Goal: Task Accomplishment & Management: Manage account settings

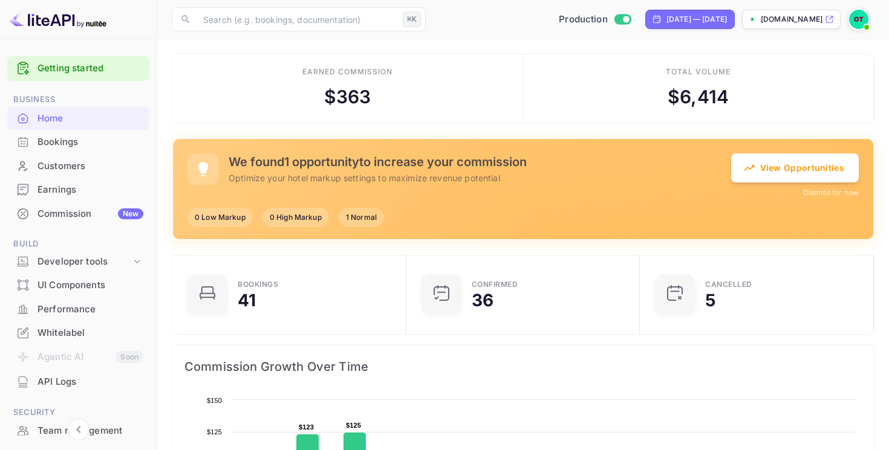
scroll to position [156, 0]
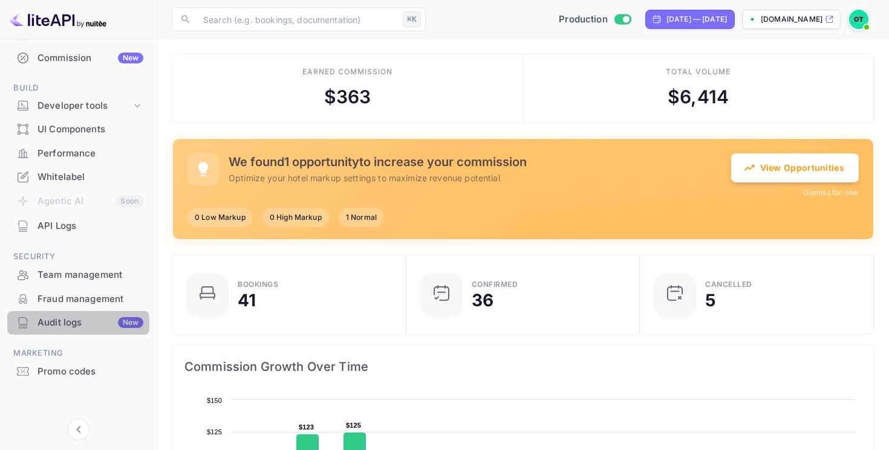
click at [67, 332] on div "Audit logs New" at bounding box center [78, 323] width 142 height 24
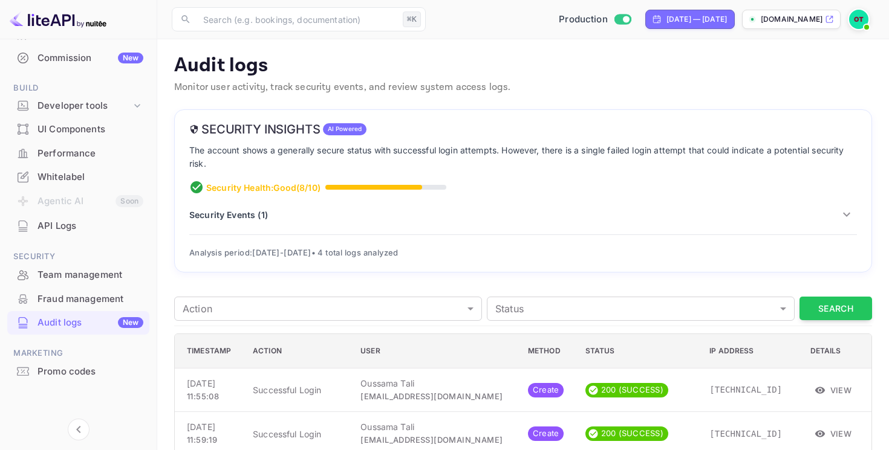
click at [71, 219] on div "API Logs" at bounding box center [90, 226] width 106 height 14
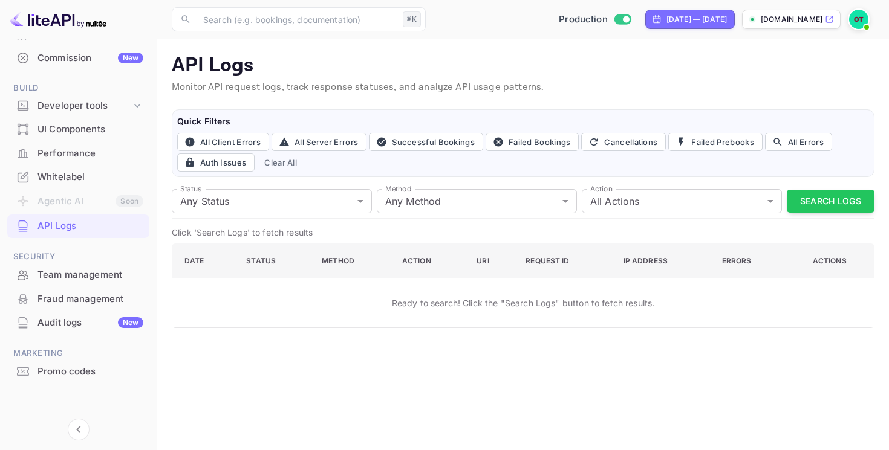
click at [78, 158] on div "Performance" at bounding box center [90, 154] width 106 height 14
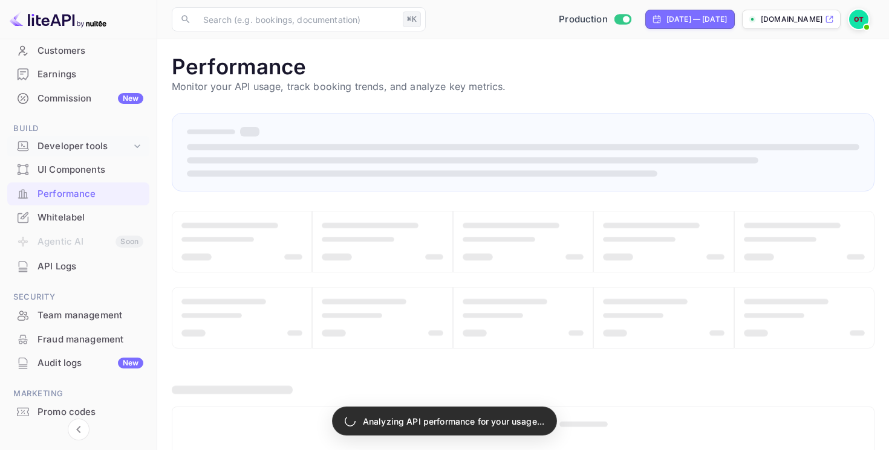
scroll to position [115, 0]
click at [97, 152] on div "Developer tools" at bounding box center [84, 147] width 94 height 14
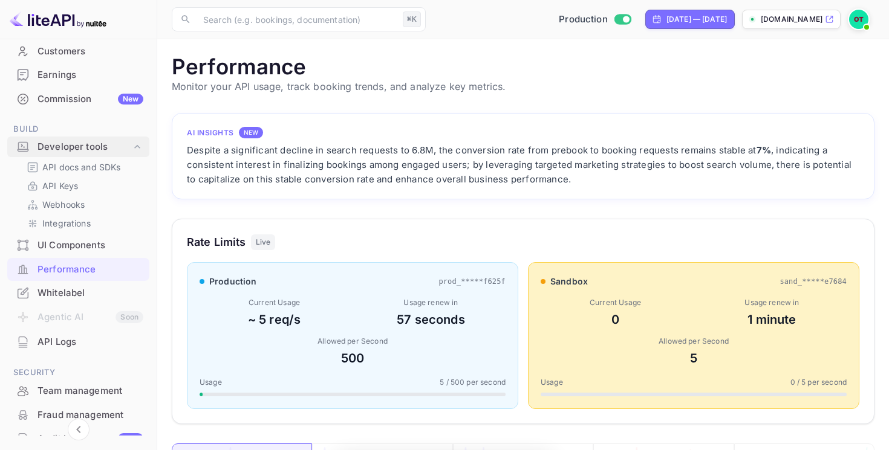
scroll to position [311, 703]
click at [109, 145] on div "Developer tools" at bounding box center [84, 147] width 94 height 14
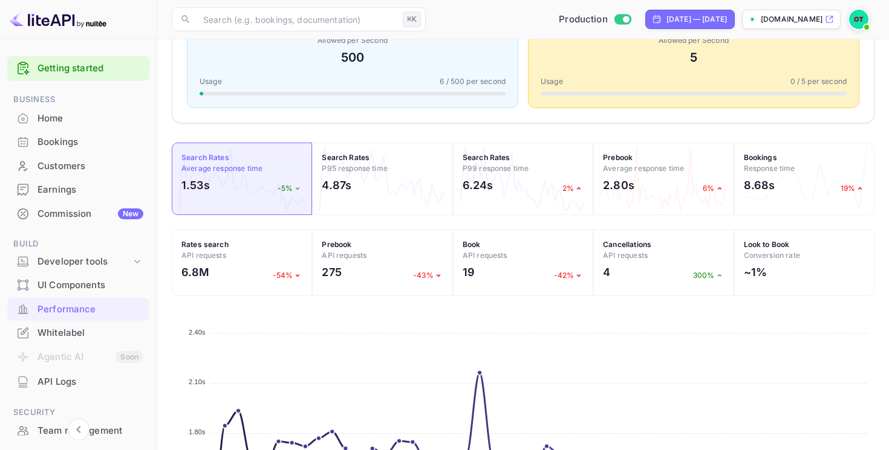
scroll to position [0, 0]
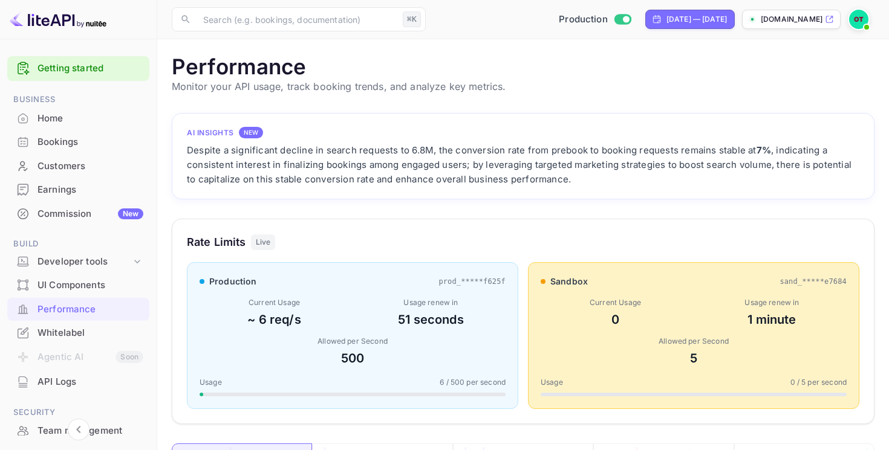
click at [109, 215] on div "Commission New" at bounding box center [90, 214] width 106 height 14
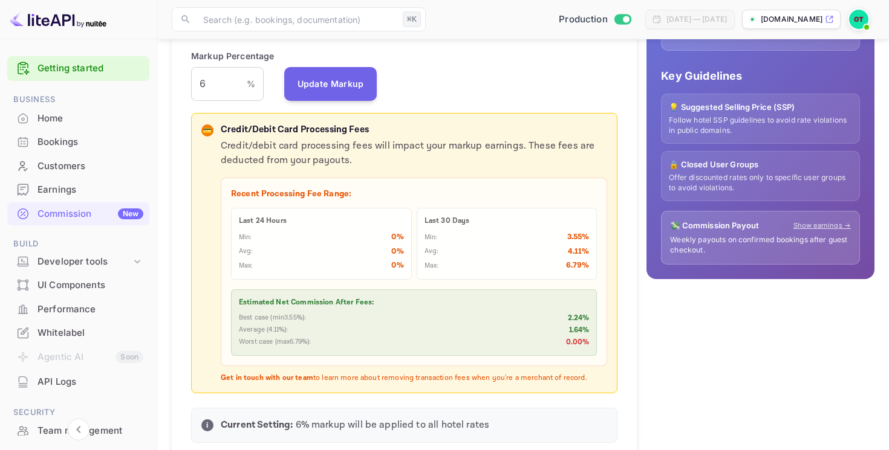
scroll to position [264, 0]
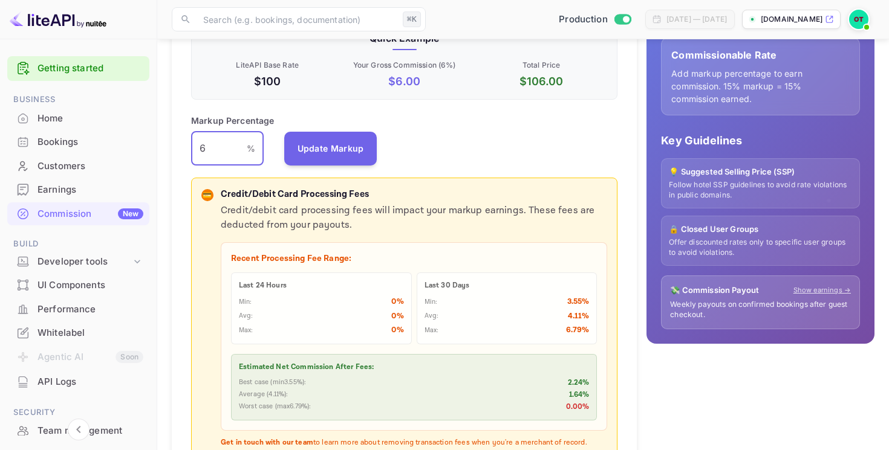
drag, startPoint x: 218, startPoint y: 157, endPoint x: 193, endPoint y: 157, distance: 24.2
click at [193, 157] on input "6" at bounding box center [219, 149] width 56 height 34
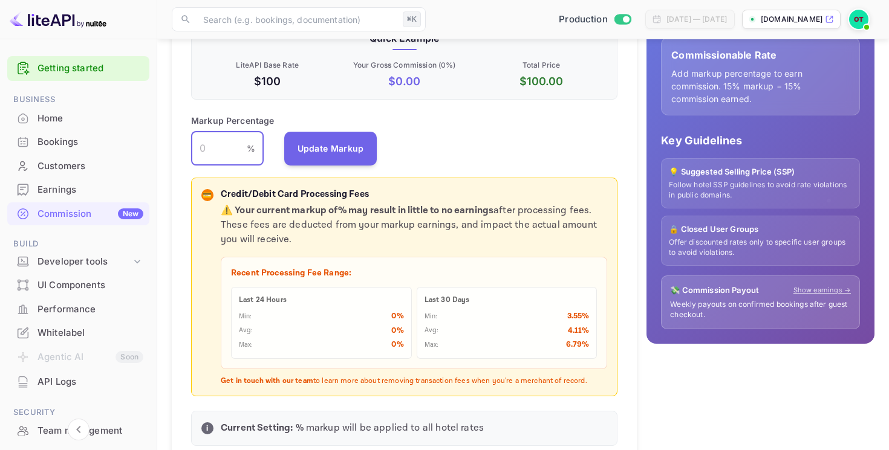
type input "3"
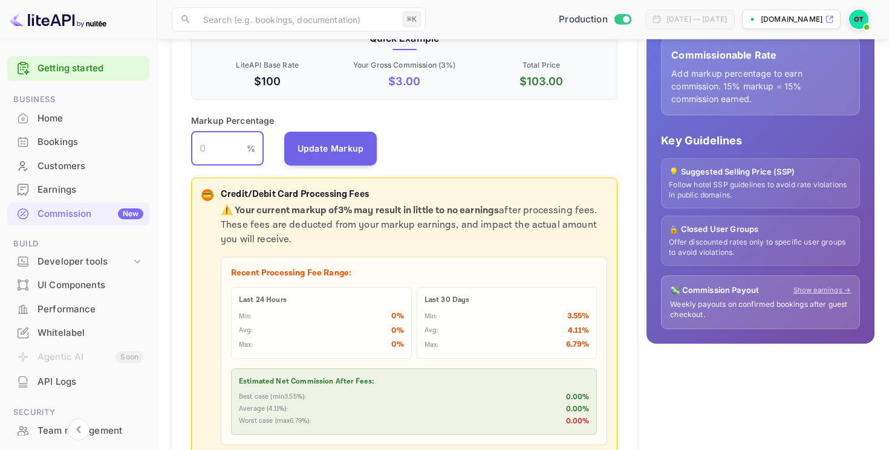
type input "2"
type input "3"
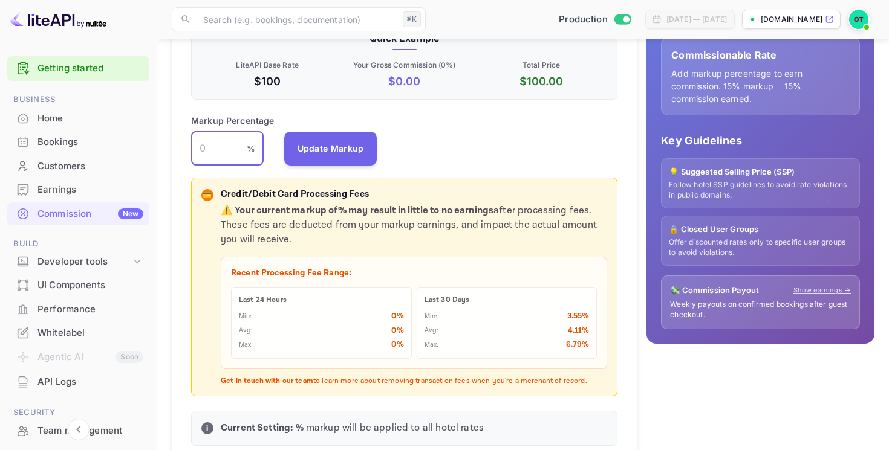
type input "4"
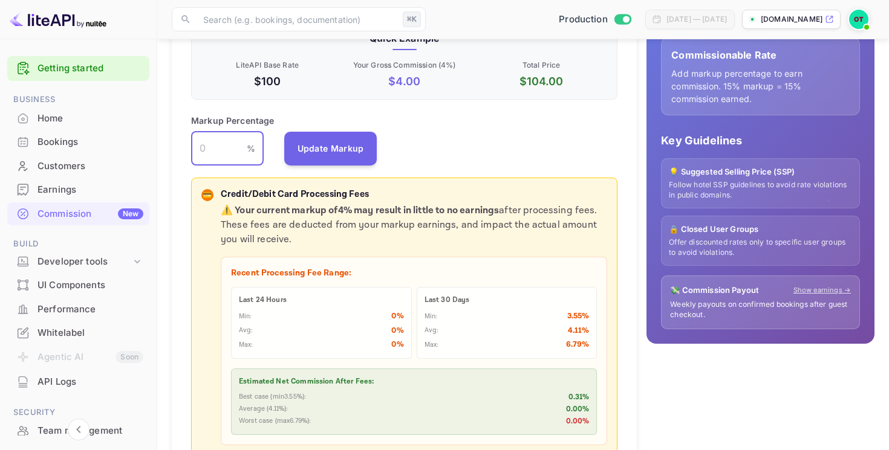
type input "5"
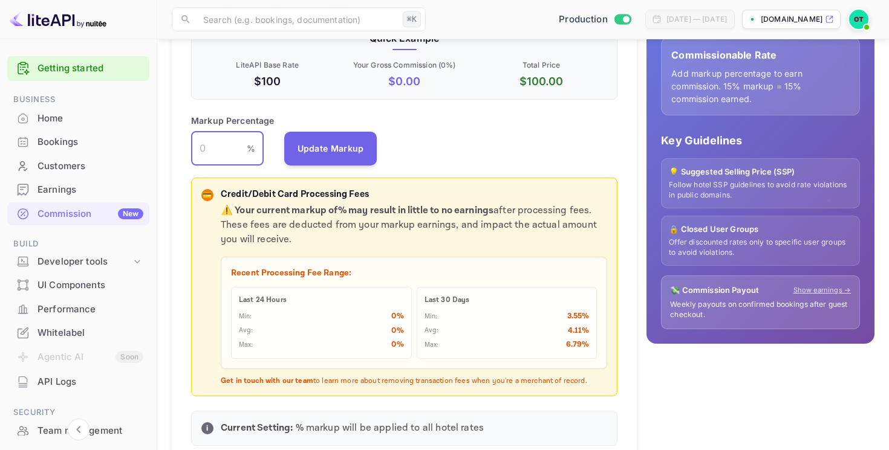
type input "6"
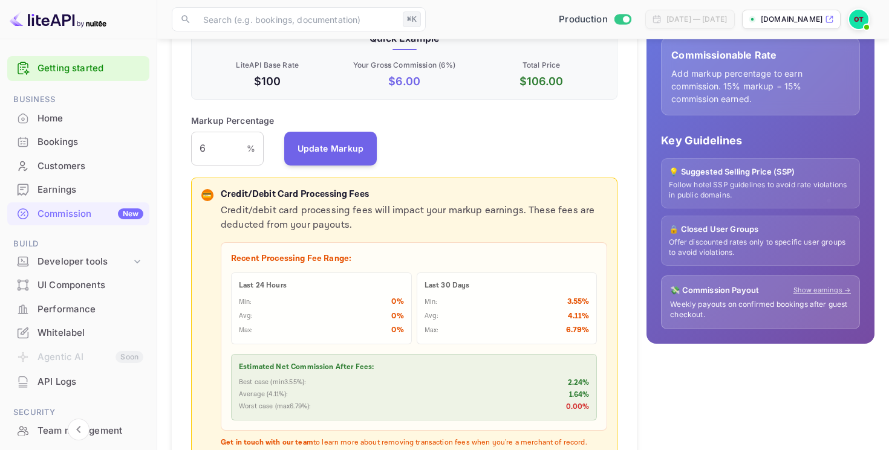
click at [378, 207] on p "Credit/debit card processing fees will impact your markup earnings. These fees …" at bounding box center [414, 218] width 386 height 29
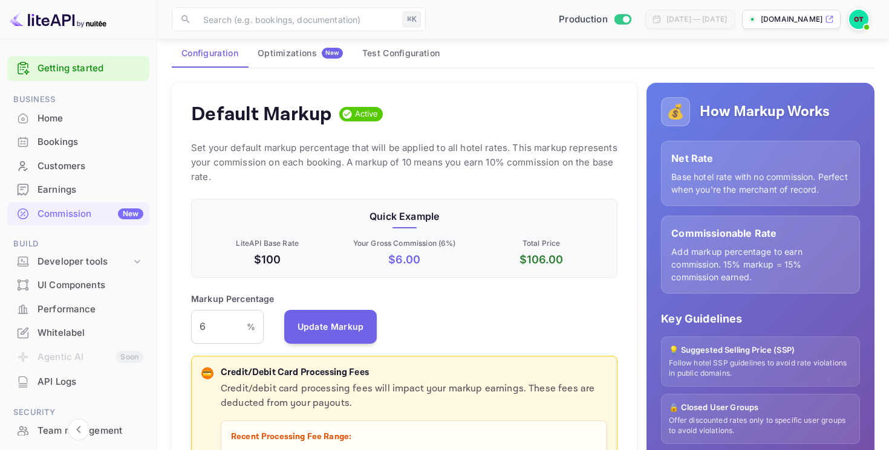
scroll to position [0, 0]
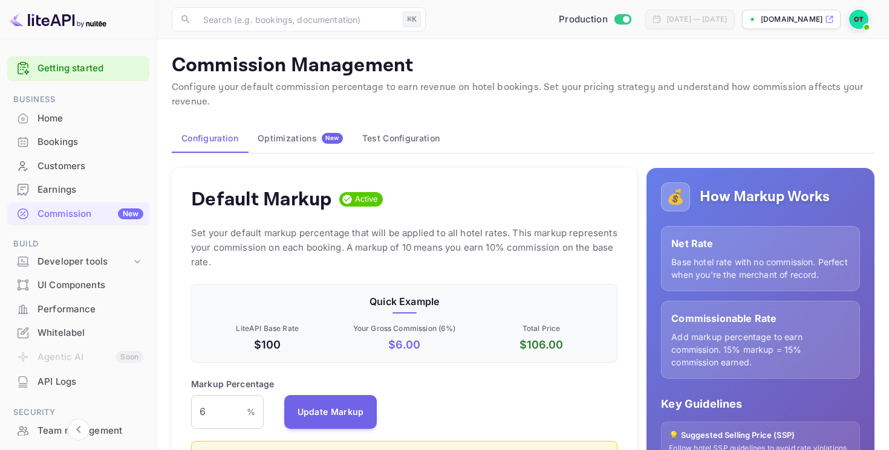
click at [40, 190] on div "Earnings" at bounding box center [90, 190] width 106 height 14
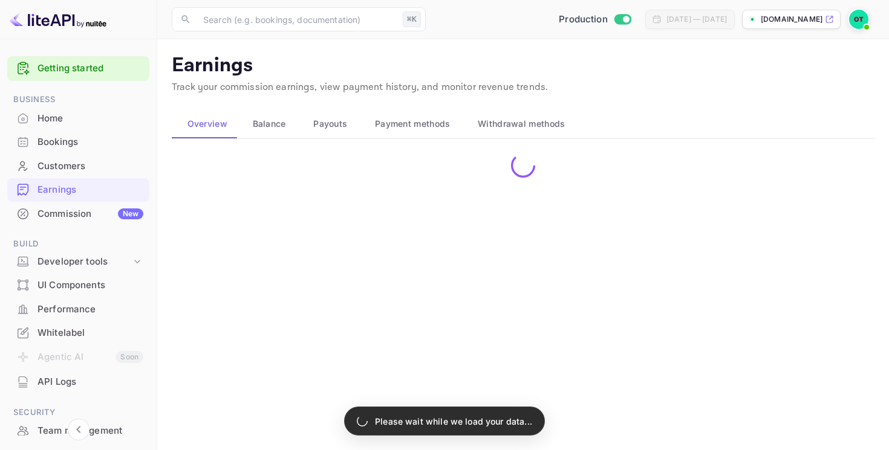
click at [59, 214] on div "Commission New" at bounding box center [90, 214] width 106 height 14
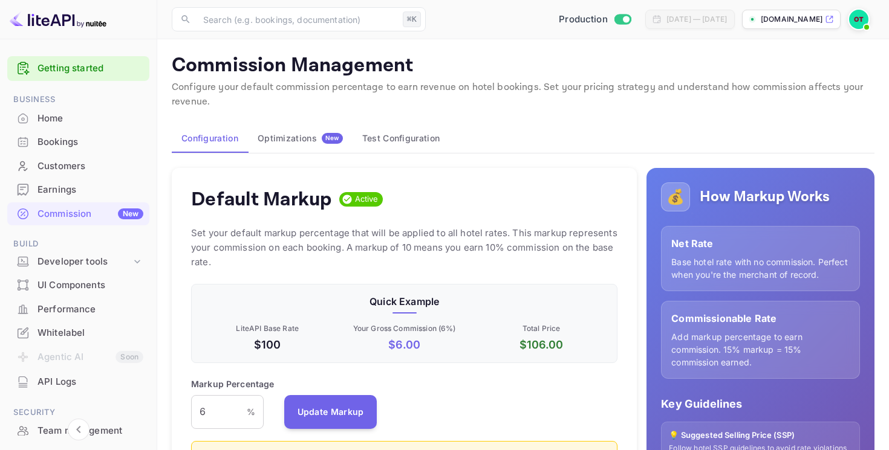
scroll to position [215, 426]
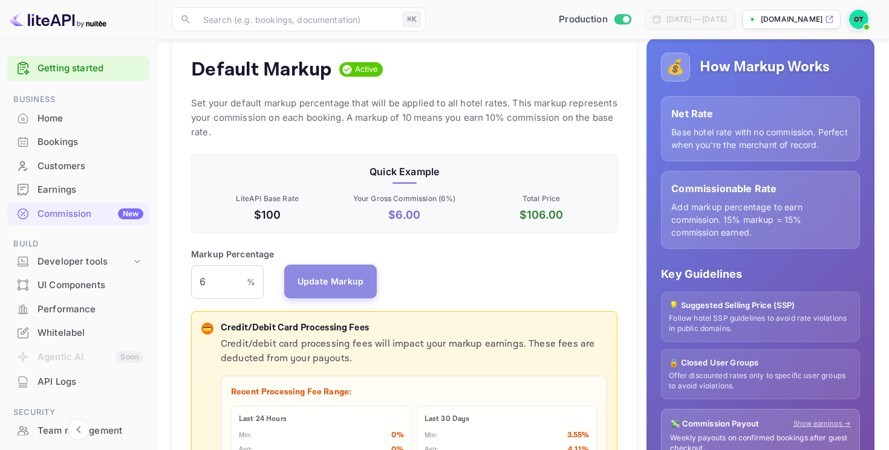
click at [357, 294] on button "Update Markup" at bounding box center [330, 282] width 93 height 34
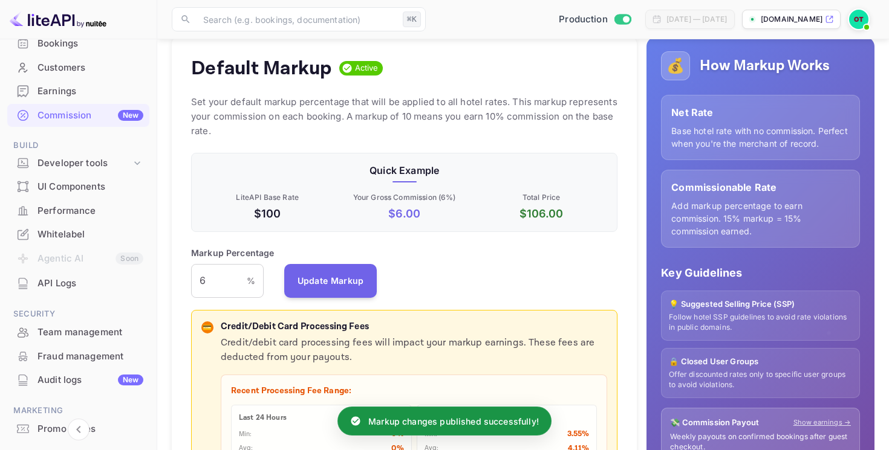
scroll to position [100, 0]
click at [56, 375] on div "Audit logs New" at bounding box center [90, 379] width 106 height 14
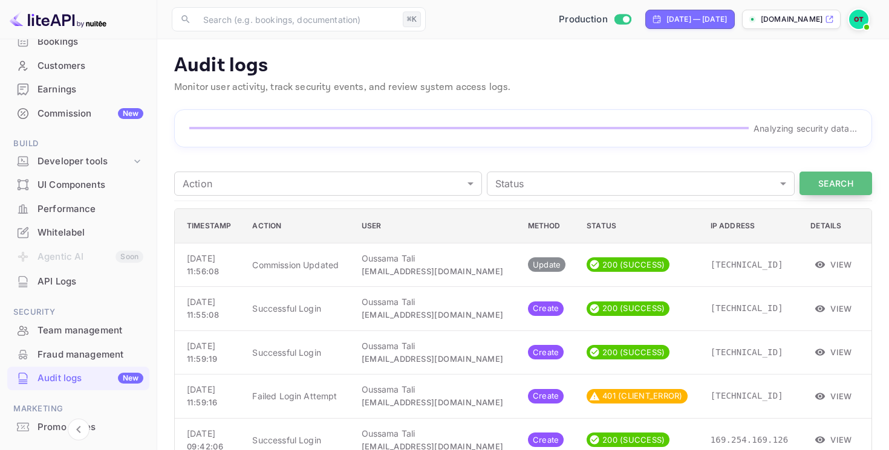
click at [836, 186] on button "Search" at bounding box center [835, 184] width 73 height 24
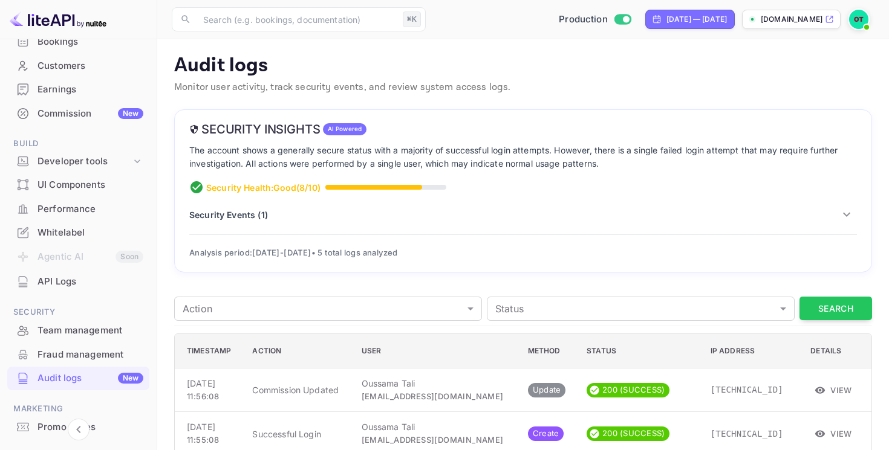
click at [56, 116] on div "Commission New" at bounding box center [90, 114] width 106 height 14
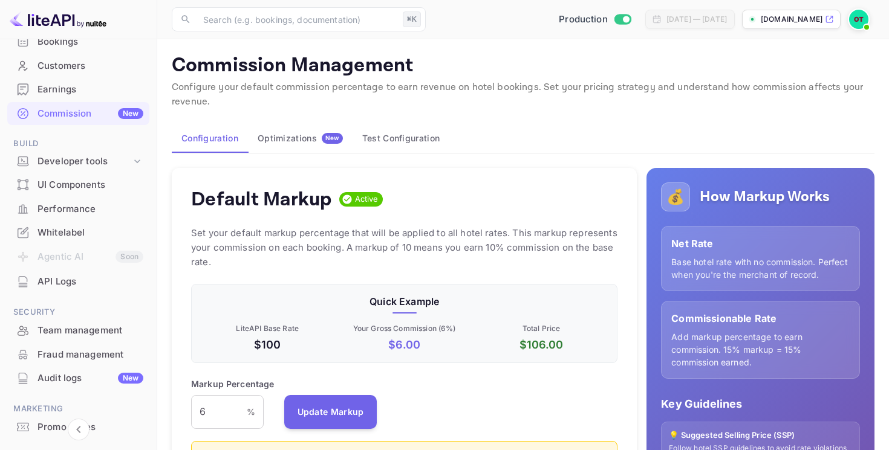
scroll to position [215, 426]
click at [301, 427] on button "Update Markup" at bounding box center [330, 412] width 93 height 34
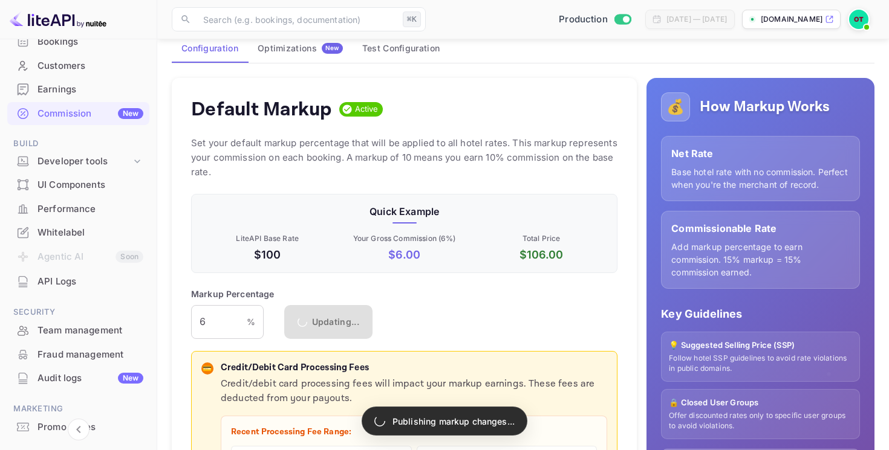
scroll to position [97, 0]
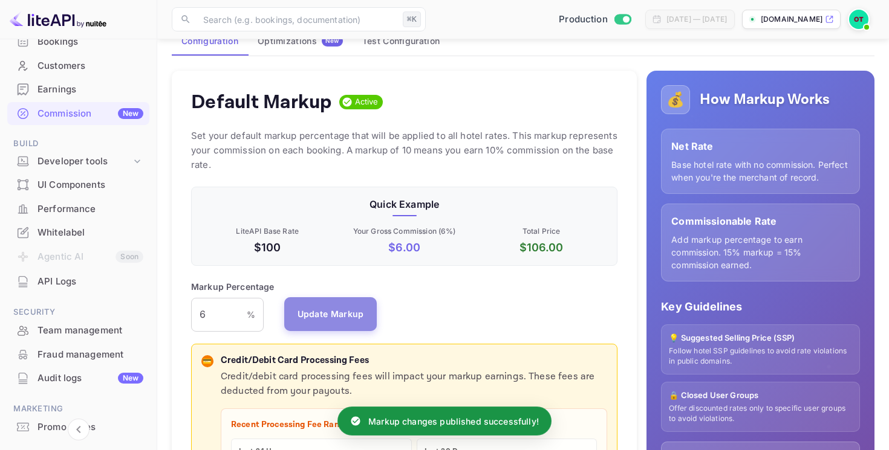
click at [332, 313] on button "Update Markup" at bounding box center [330, 315] width 93 height 34
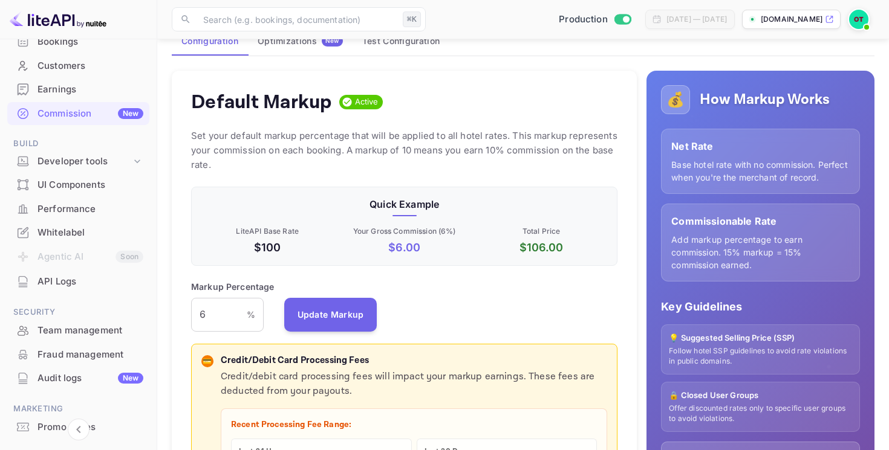
click at [414, 123] on div "Default Markup Active Set your default markup percentage that will be applied t…" at bounding box center [404, 379] width 465 height 616
click at [339, 305] on button "Update Markup" at bounding box center [330, 315] width 93 height 34
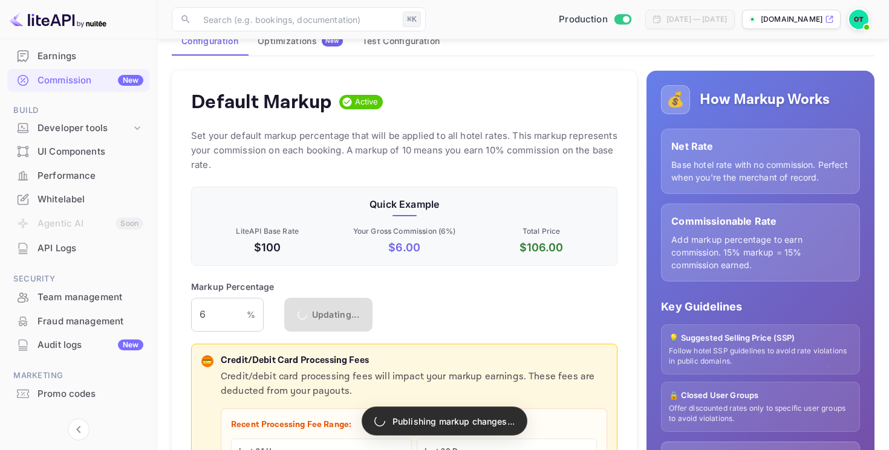
scroll to position [156, 0]
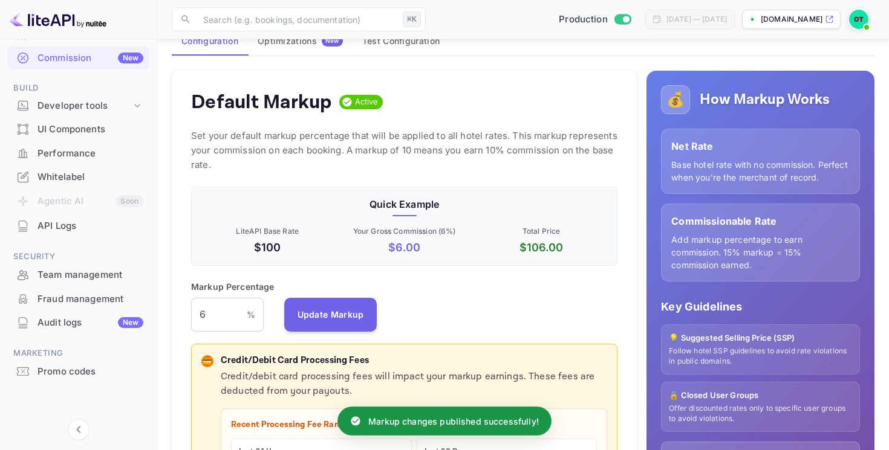
click at [80, 314] on div "Audit logs New" at bounding box center [78, 323] width 142 height 24
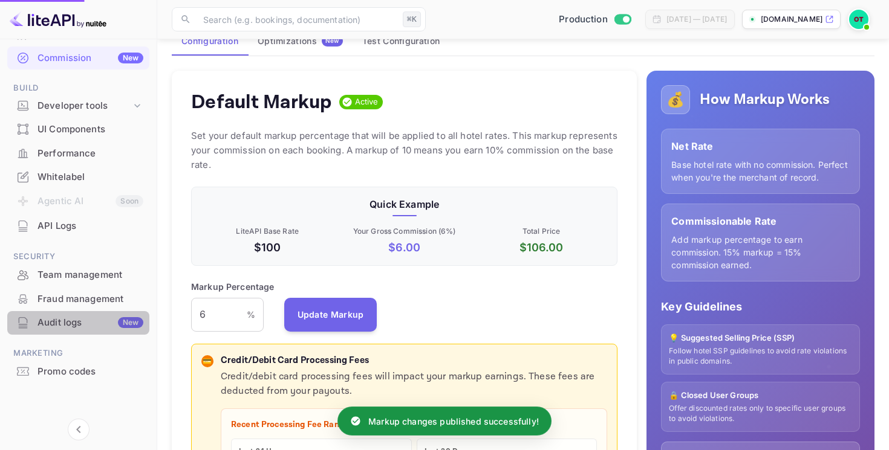
click at [82, 319] on div "Audit logs New" at bounding box center [90, 323] width 106 height 14
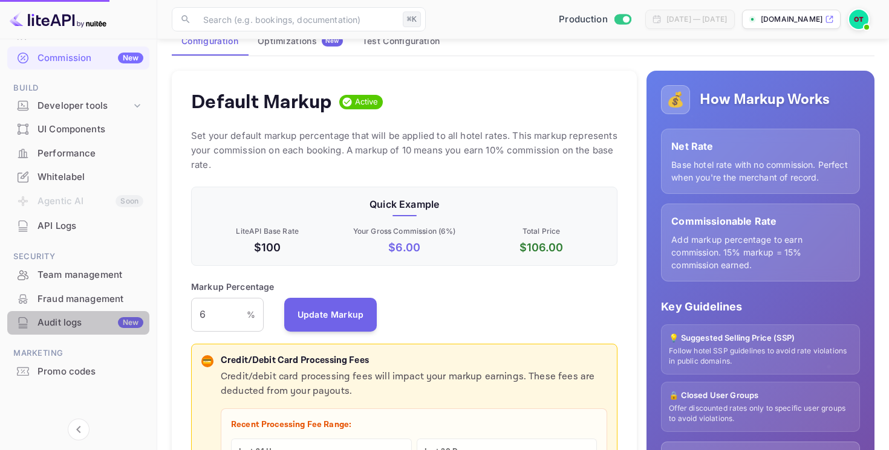
click at [87, 320] on div "Audit logs New" at bounding box center [90, 323] width 106 height 14
click at [103, 311] on div "Audit logs New" at bounding box center [78, 323] width 142 height 24
click at [83, 326] on div "Audit logs New" at bounding box center [90, 323] width 106 height 14
click at [70, 326] on div "Audit logs New" at bounding box center [90, 323] width 106 height 14
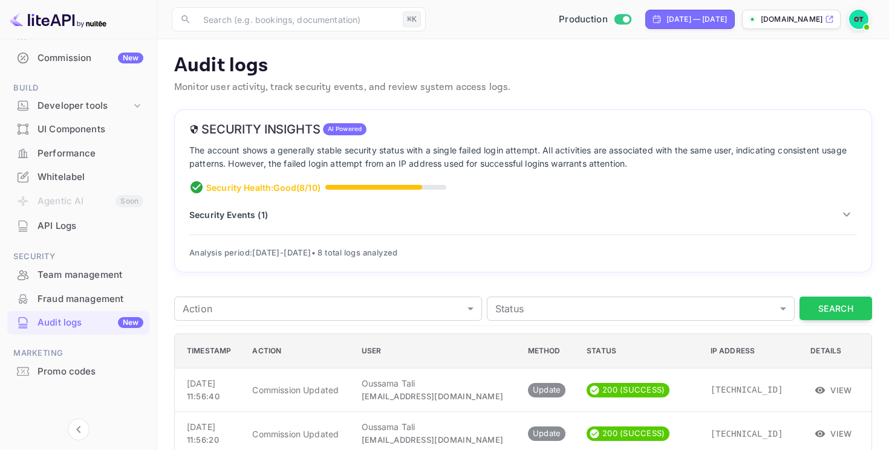
click at [255, 216] on p "Security Events ( 1 )" at bounding box center [228, 215] width 79 height 13
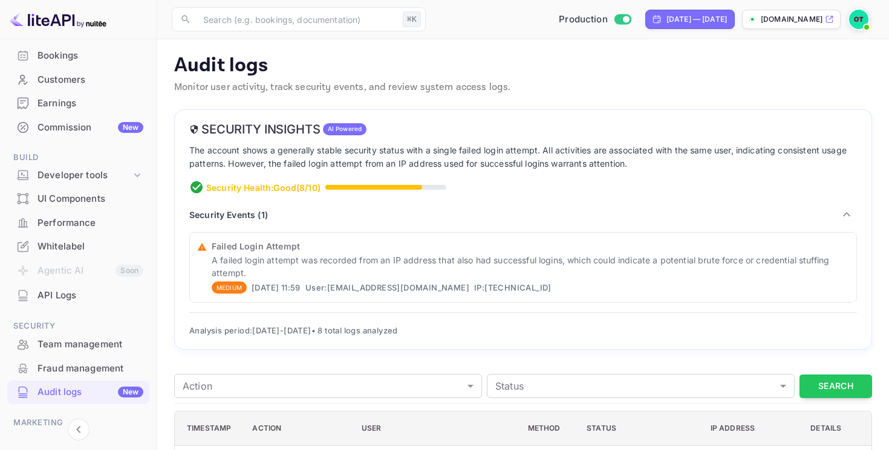
scroll to position [87, 0]
click at [82, 135] on div "Commission New" at bounding box center [78, 127] width 142 height 24
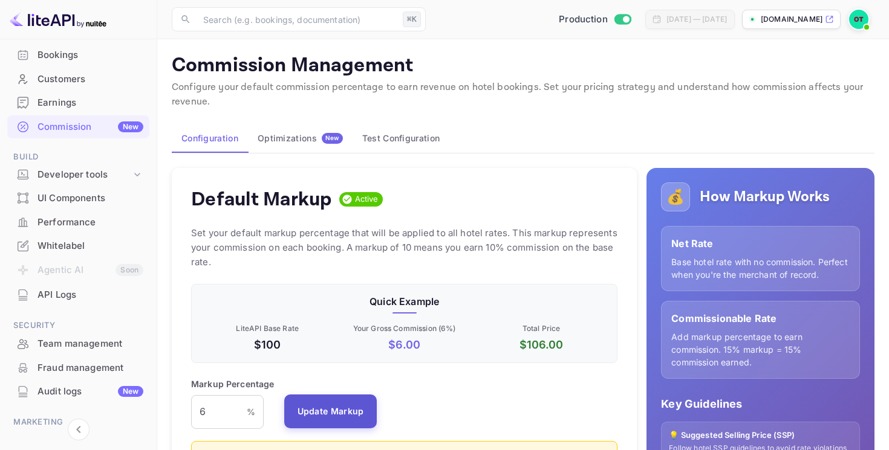
click at [328, 415] on button "Update Markup" at bounding box center [330, 412] width 93 height 34
click at [327, 254] on p "Set your default markup percentage that will be applied to all hotel rates. Thi…" at bounding box center [404, 248] width 426 height 44
click at [311, 419] on button "Update Markup" at bounding box center [330, 412] width 93 height 34
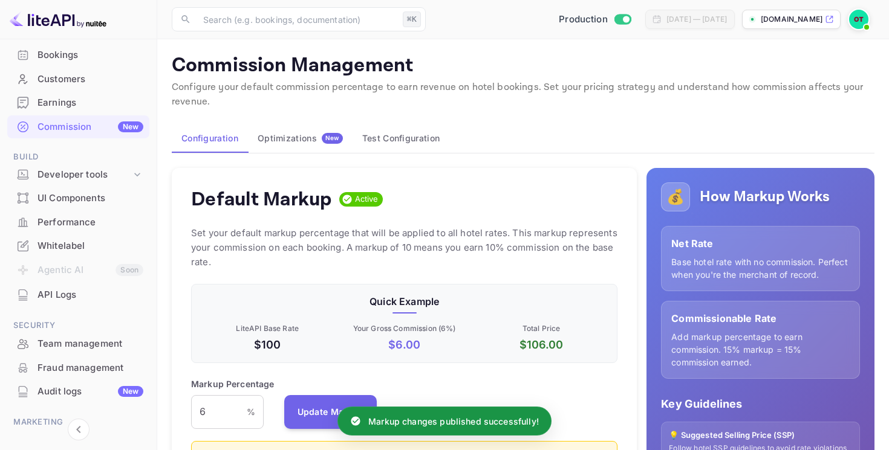
click at [400, 195] on div "Default Markup Active" at bounding box center [404, 199] width 426 height 24
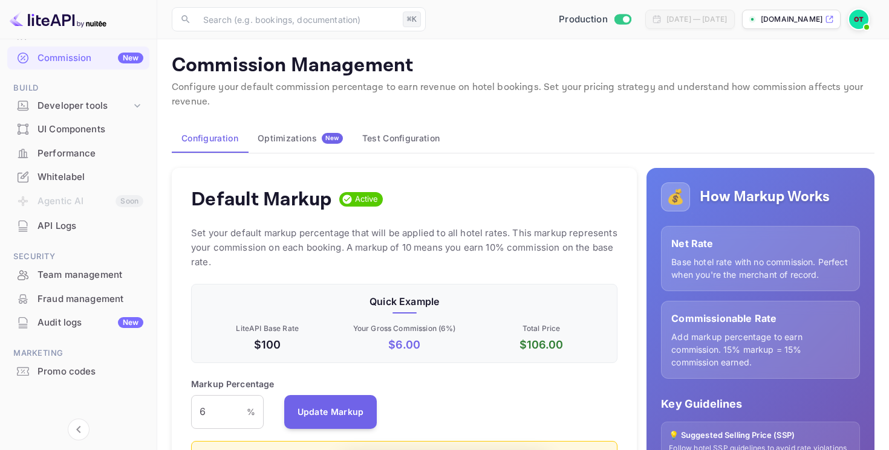
click at [71, 318] on div "Audit logs New" at bounding box center [90, 323] width 106 height 14
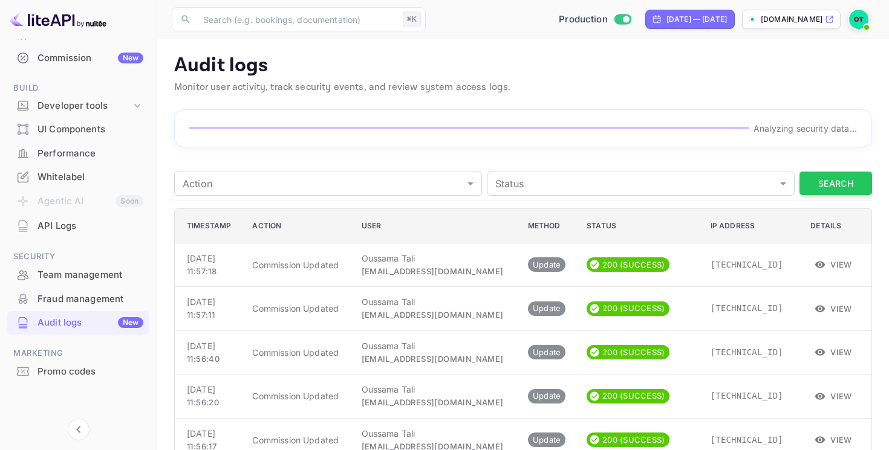
click at [830, 172] on button "Search" at bounding box center [835, 184] width 73 height 24
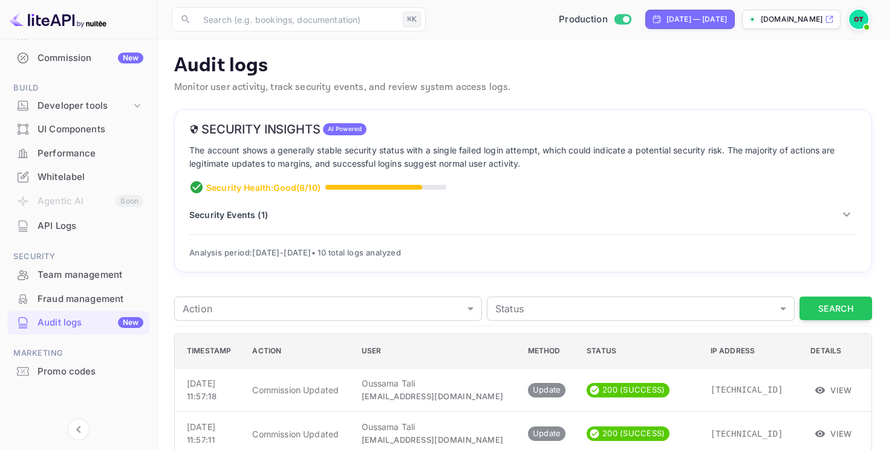
click at [245, 213] on p "Security Events ( 1 )" at bounding box center [228, 215] width 79 height 13
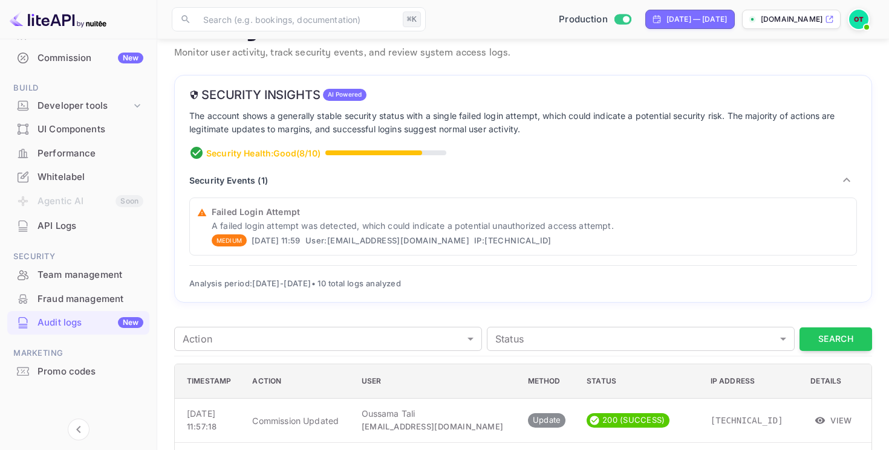
scroll to position [33, 0]
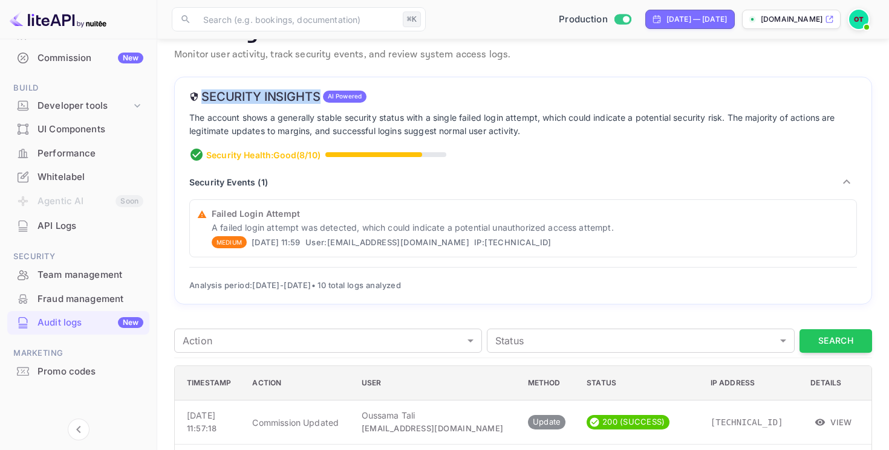
click at [319, 96] on div "Security Insights AI Powered" at bounding box center [523, 96] width 668 height 15
copy h6 "Security Insights"
click at [391, 224] on p "A failed login attempt was detected, which could indicate a potential unauthori…" at bounding box center [530, 227] width 637 height 13
click at [587, 260] on div "Security Insights AI Powered The account shows a generally stable security stat…" at bounding box center [523, 191] width 698 height 229
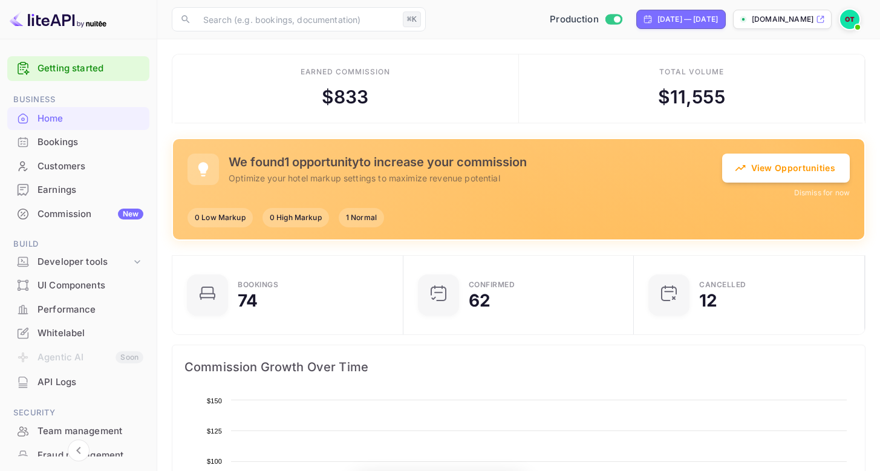
scroll to position [187, 215]
